Goal: Transaction & Acquisition: Purchase product/service

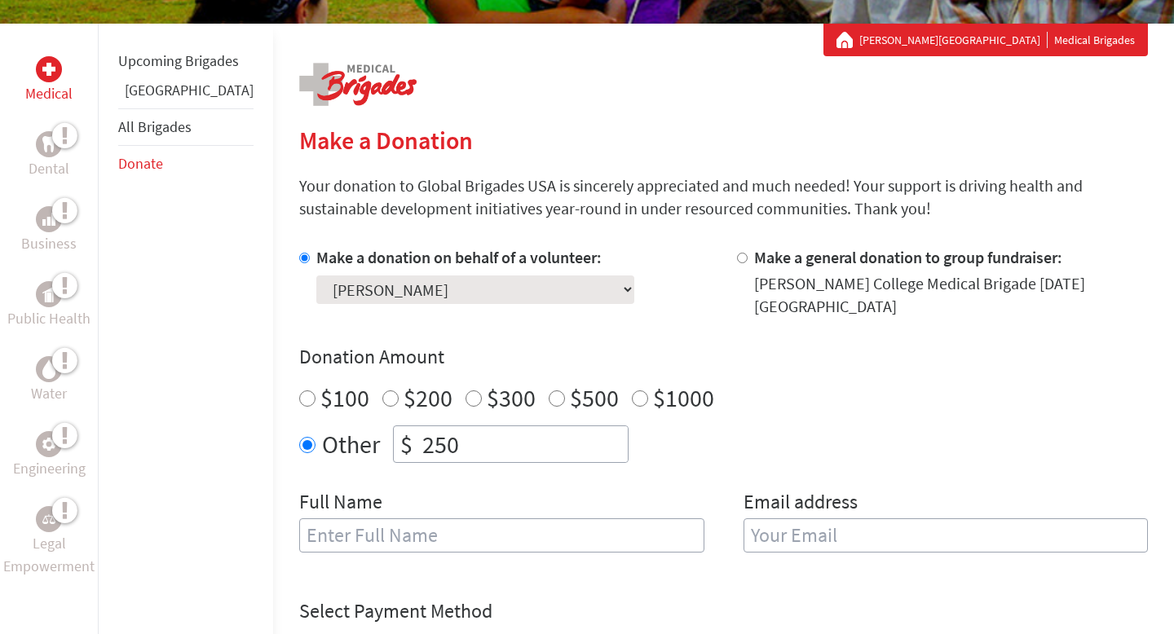
scroll to position [392, 0]
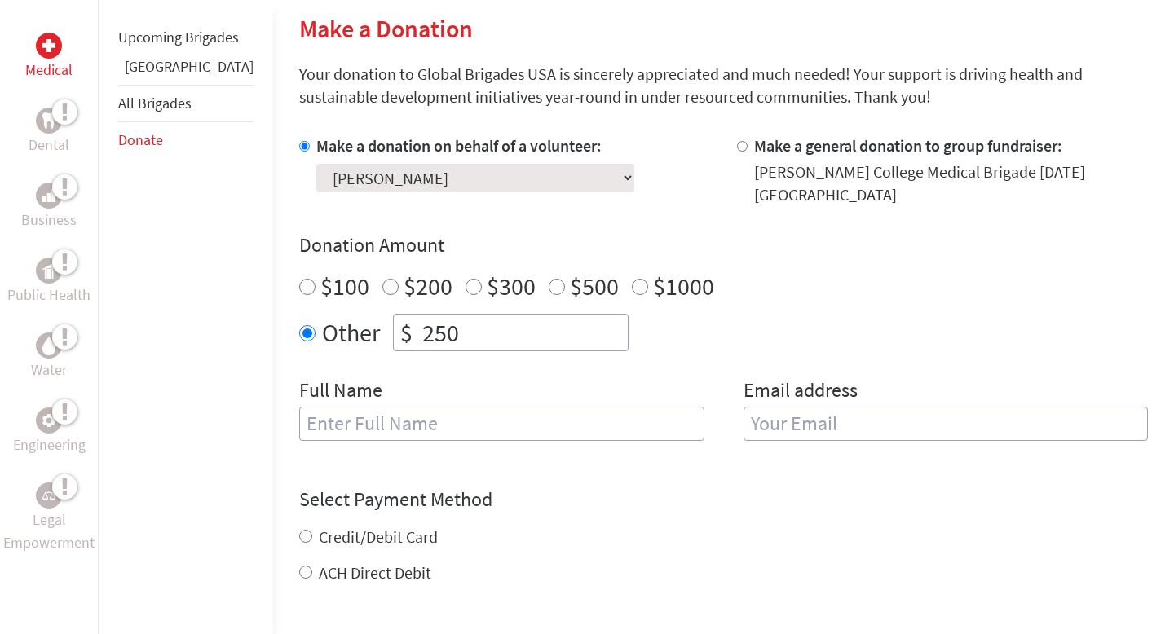
click at [596, 407] on input "text" at bounding box center [501, 424] width 405 height 34
type input "[PERSON_NAME]"
click at [827, 422] on input "email" at bounding box center [945, 424] width 405 height 34
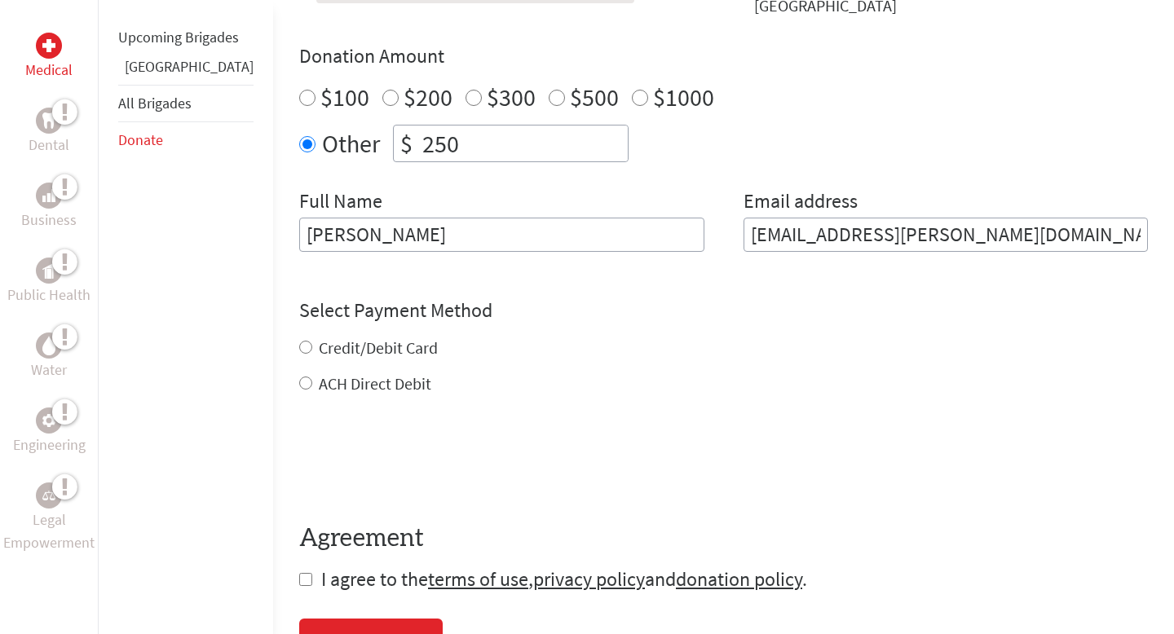
scroll to position [616, 0]
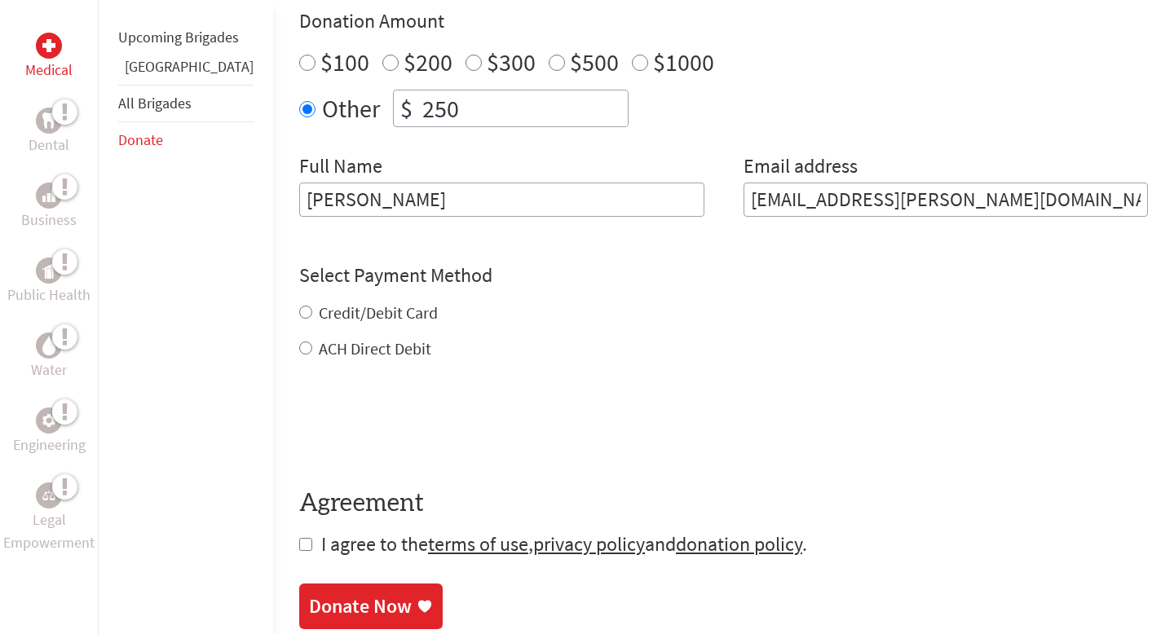
type input "[EMAIL_ADDRESS][PERSON_NAME][DOMAIN_NAME]"
click at [382, 304] on div "Credit/Debit Card ACH Direct Debit" at bounding box center [723, 331] width 849 height 59
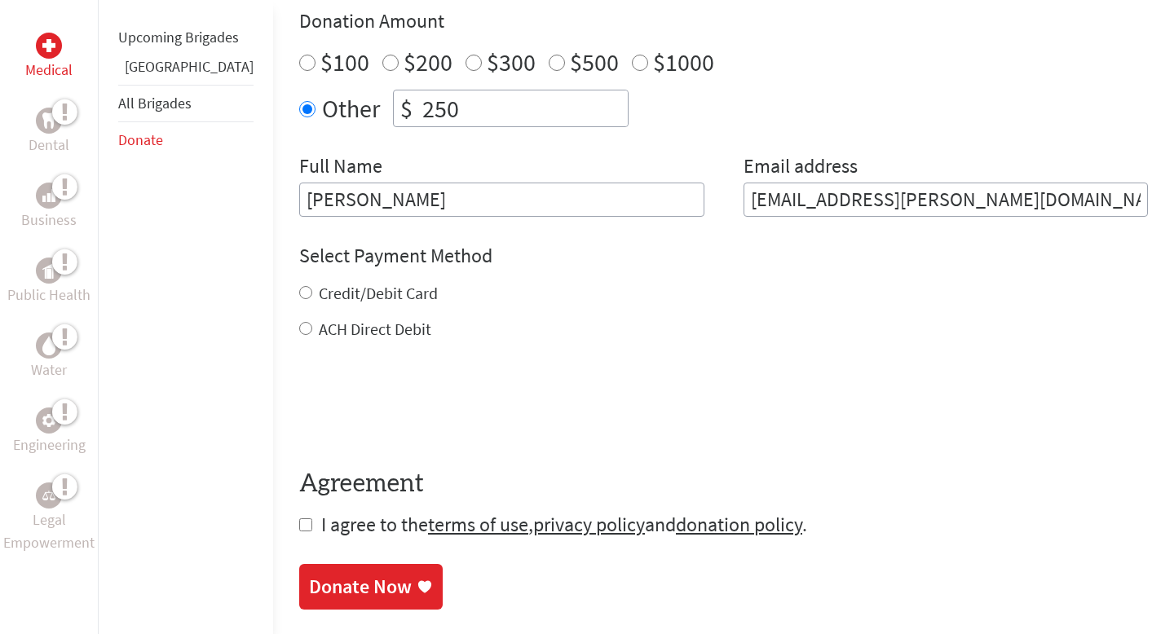
click at [381, 287] on label "Credit/Debit Card" at bounding box center [378, 293] width 119 height 20
click at [312, 287] on input "Credit/Debit Card" at bounding box center [305, 292] width 13 height 13
radio input "true"
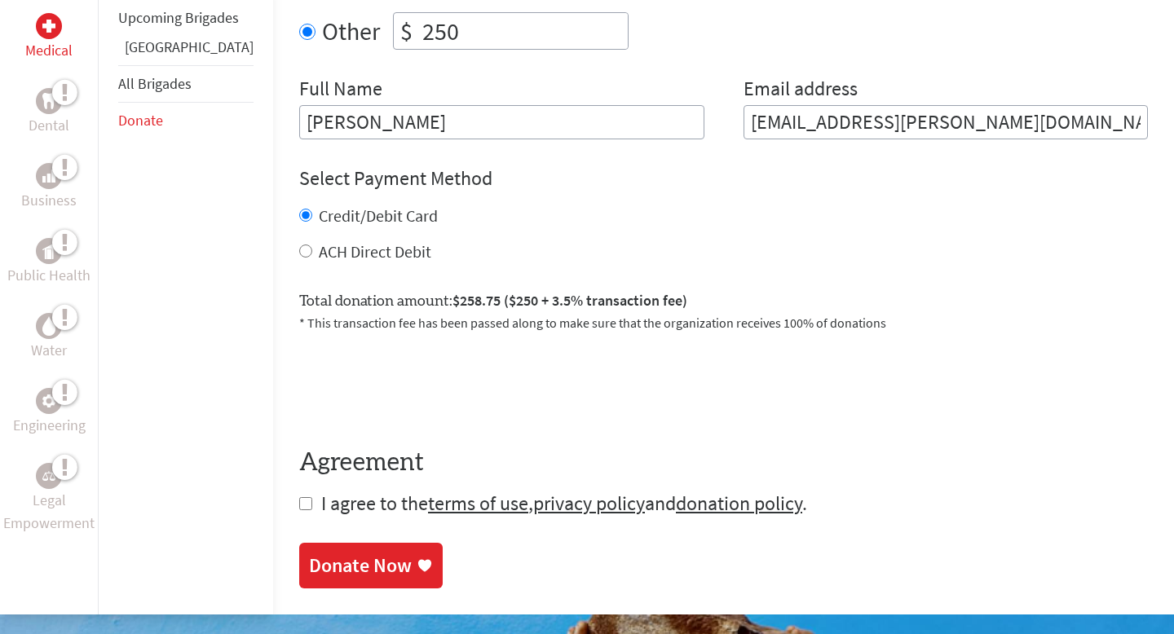
scroll to position [695, 0]
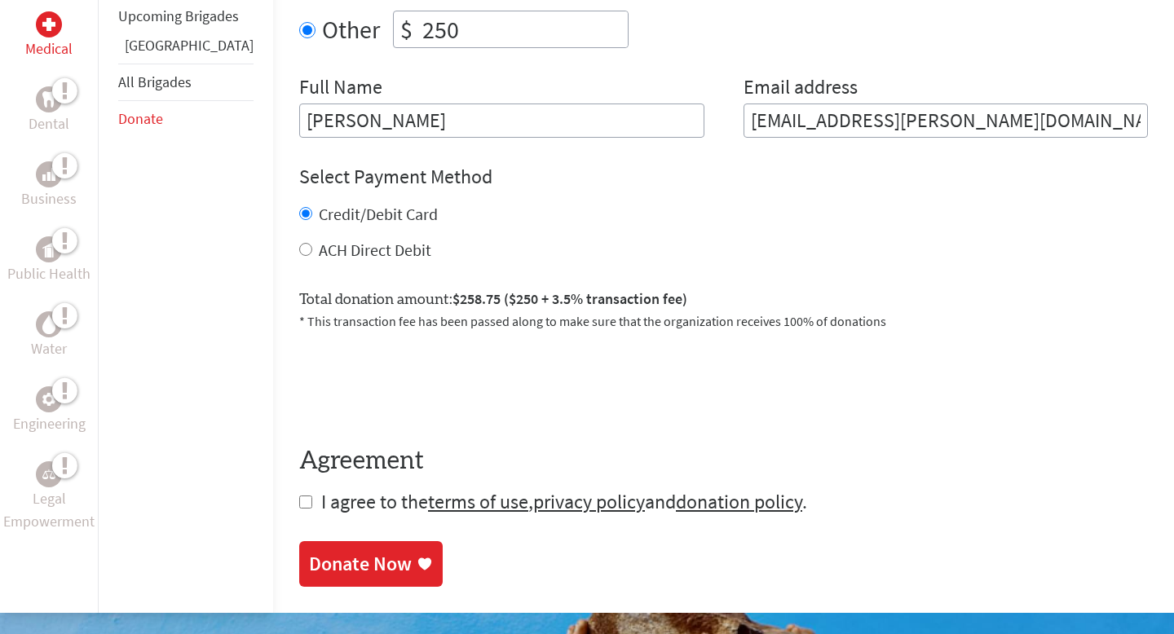
click at [299, 496] on input "checkbox" at bounding box center [305, 502] width 13 height 13
checkbox input "true"
click at [299, 543] on link "Donate Now" at bounding box center [370, 566] width 143 height 46
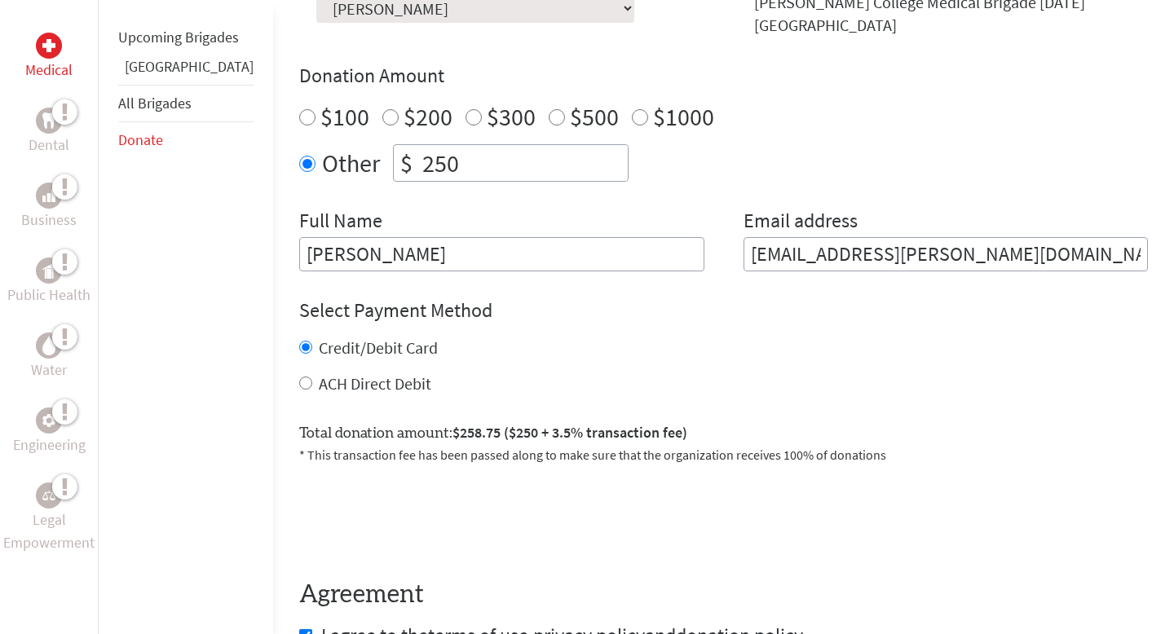
scroll to position [831, 0]
